Goal: Transaction & Acquisition: Purchase product/service

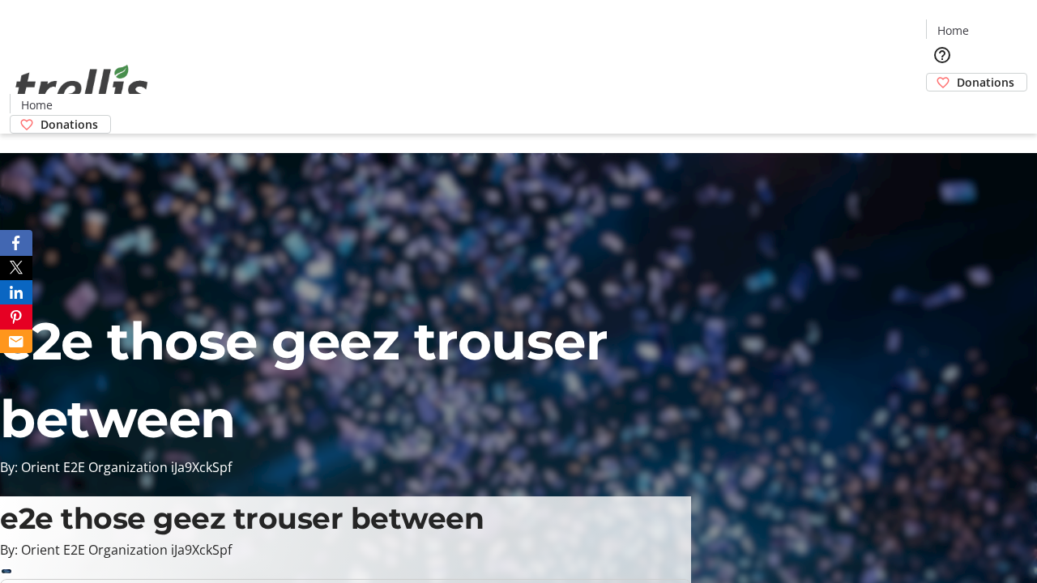
click at [957, 74] on span "Donations" at bounding box center [986, 82] width 58 height 17
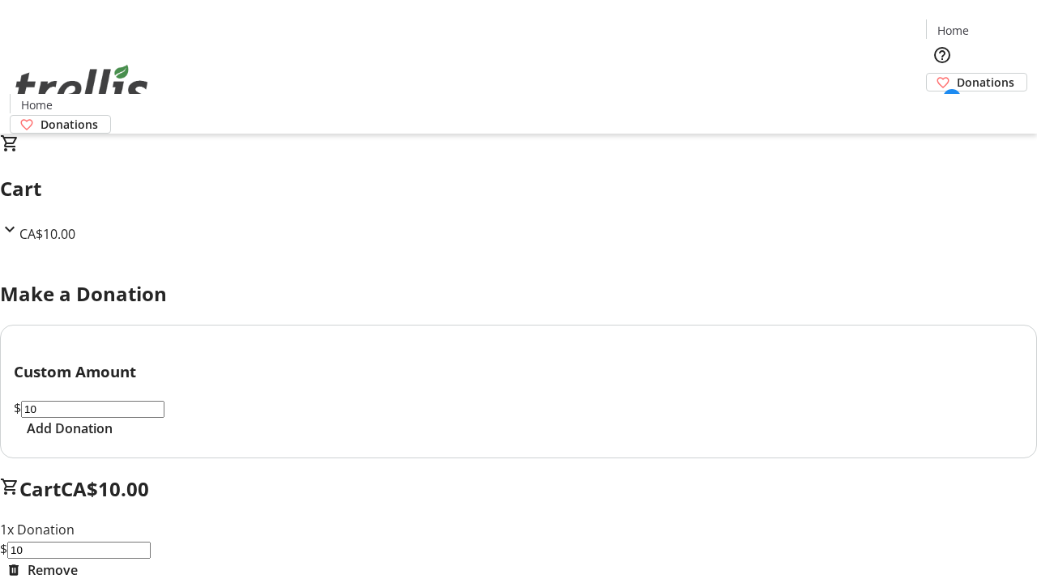
select select "CA"
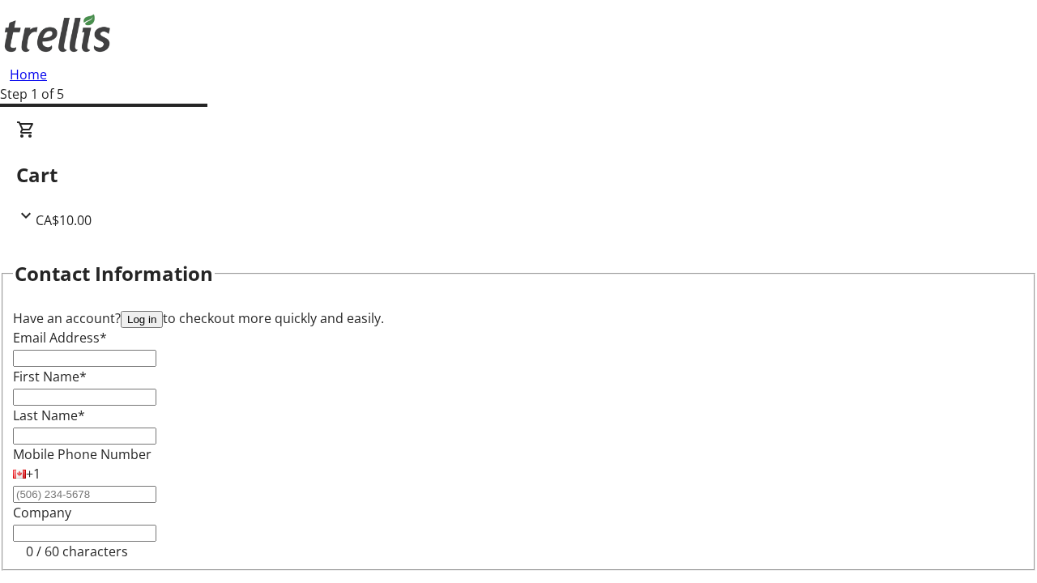
click at [163, 311] on button "Log in" at bounding box center [142, 319] width 42 height 17
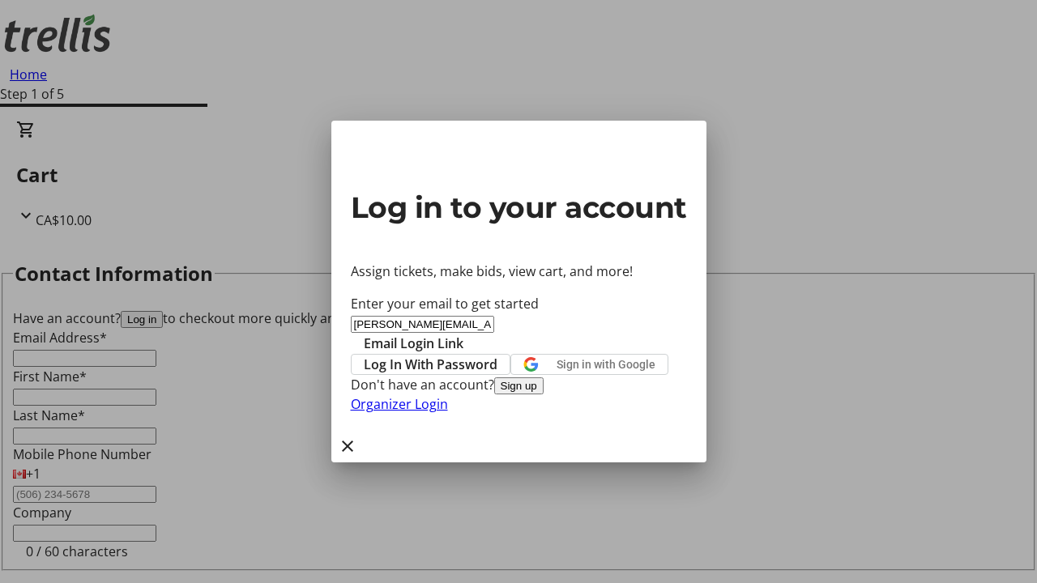
type input "[PERSON_NAME][EMAIL_ADDRESS][DOMAIN_NAME]"
click at [463, 334] on span "Email Login Link" at bounding box center [414, 343] width 100 height 19
